Goal: Download file/media

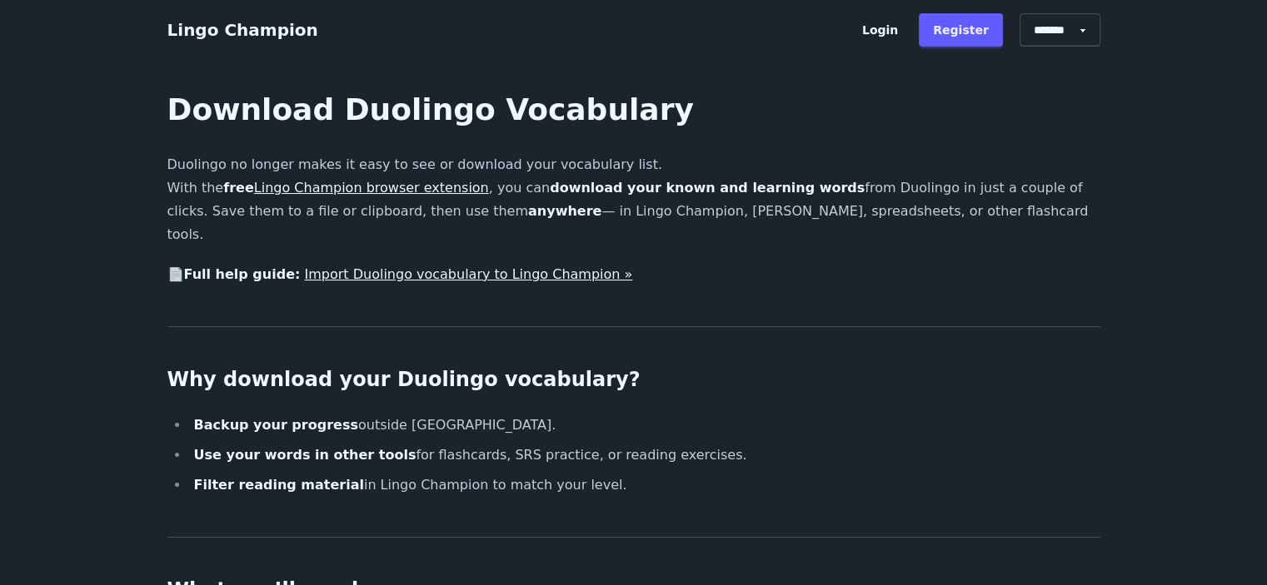
drag, startPoint x: 727, startPoint y: 295, endPoint x: 610, endPoint y: 267, distance: 120.0
click at [936, 190] on p "Duolingo no longer makes it easy to see or download your vocabulary list. With …" at bounding box center [633, 199] width 933 height 93
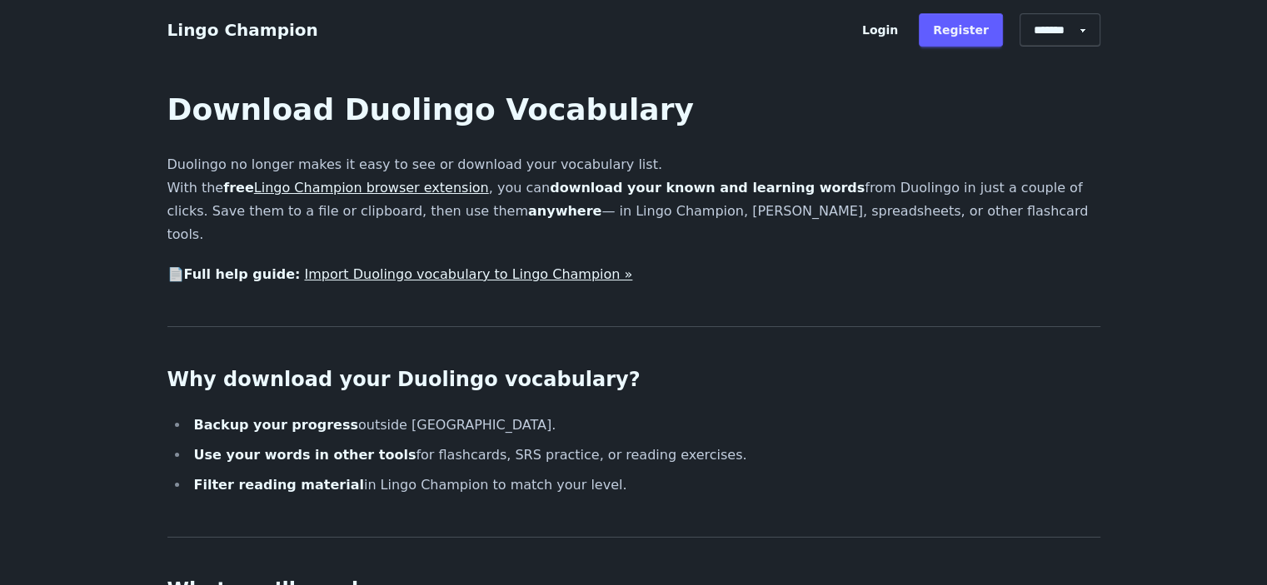
click at [310, 191] on link "Lingo Champion browser extension" at bounding box center [371, 188] width 235 height 16
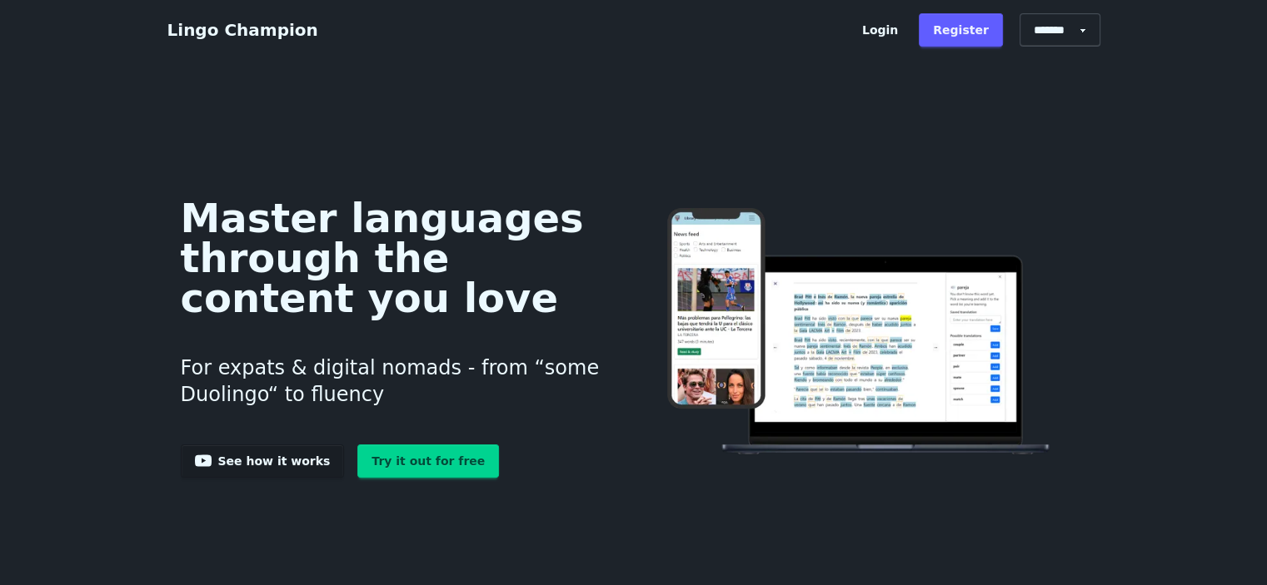
click at [934, 195] on div "Master languages through the content you love For expats & digital nomads - fro…" at bounding box center [633, 333] width 933 height 316
